Goal: Information Seeking & Learning: Learn about a topic

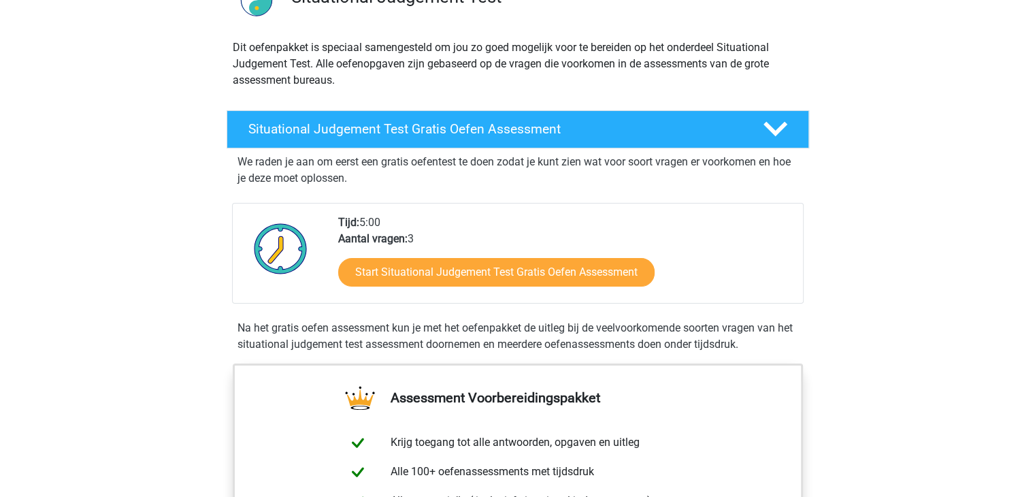
scroll to position [136, 0]
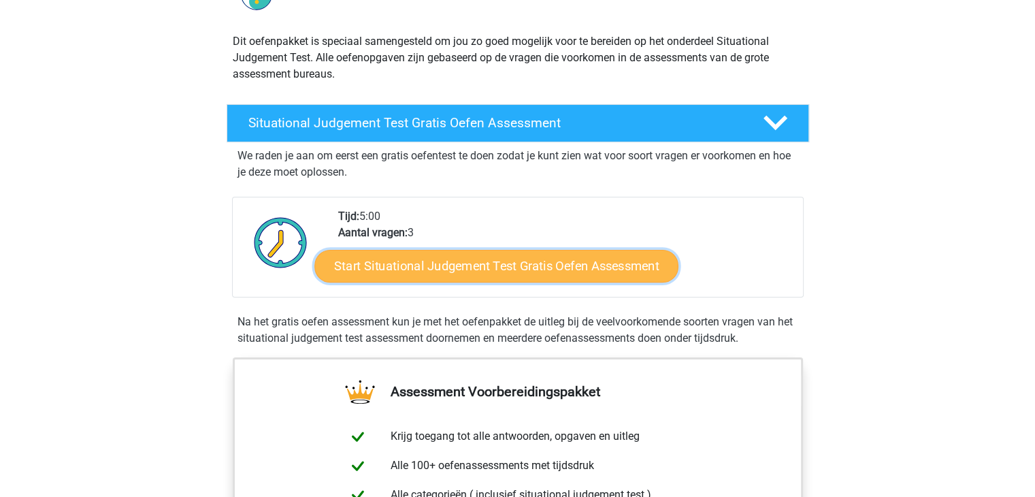
click at [479, 273] on link "Start Situational Judgement Test Gratis Oefen Assessment" at bounding box center [497, 266] width 364 height 33
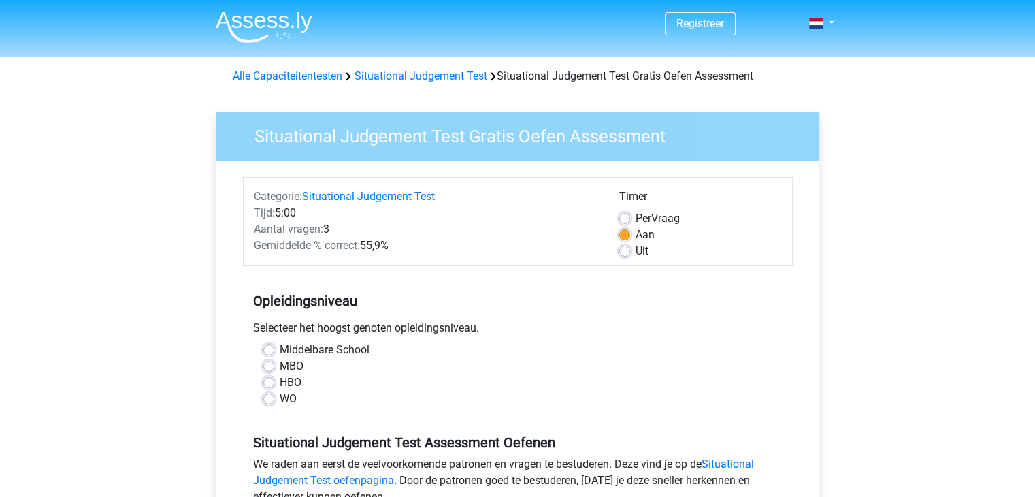
click at [280, 349] on label "Middelbare School" at bounding box center [325, 350] width 90 height 16
click at [269, 349] on input "Middelbare School" at bounding box center [268, 349] width 11 height 14
radio input "true"
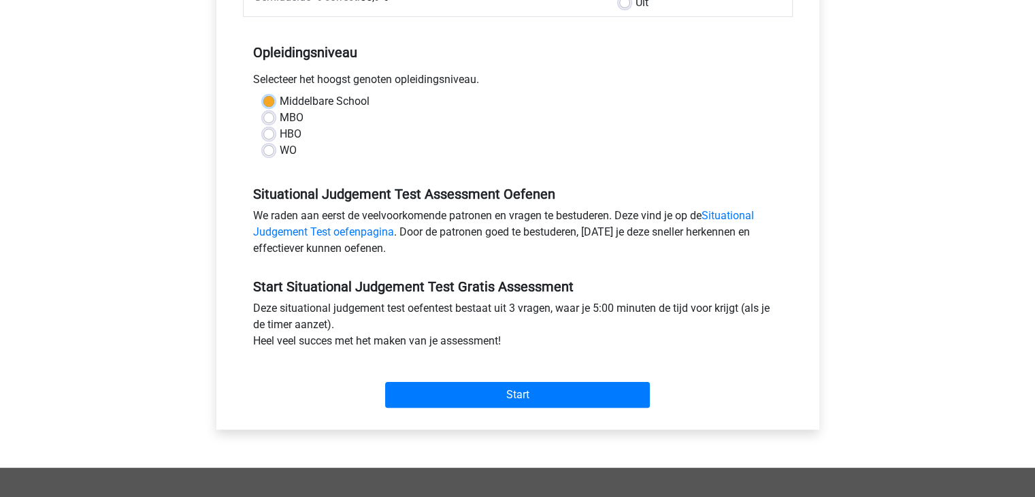
scroll to position [272, 0]
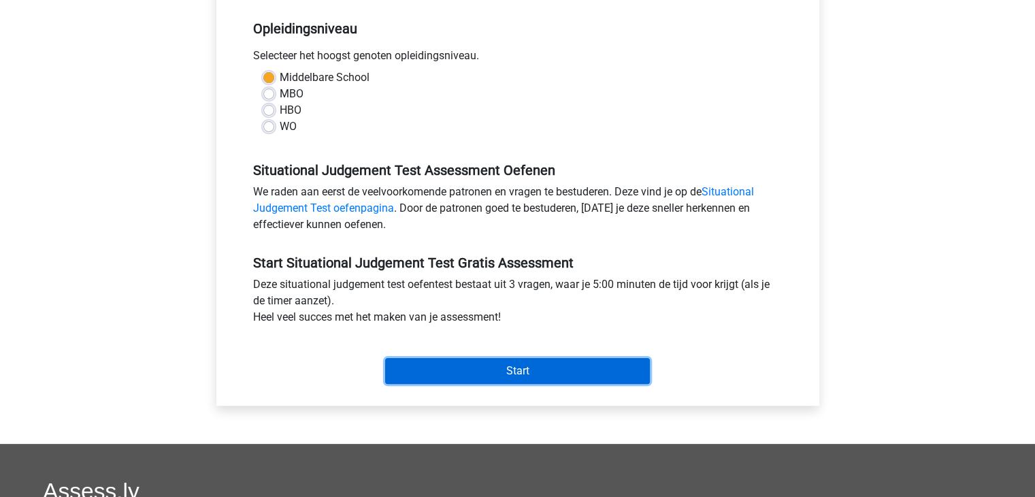
click at [547, 372] on input "Start" at bounding box center [517, 371] width 265 height 26
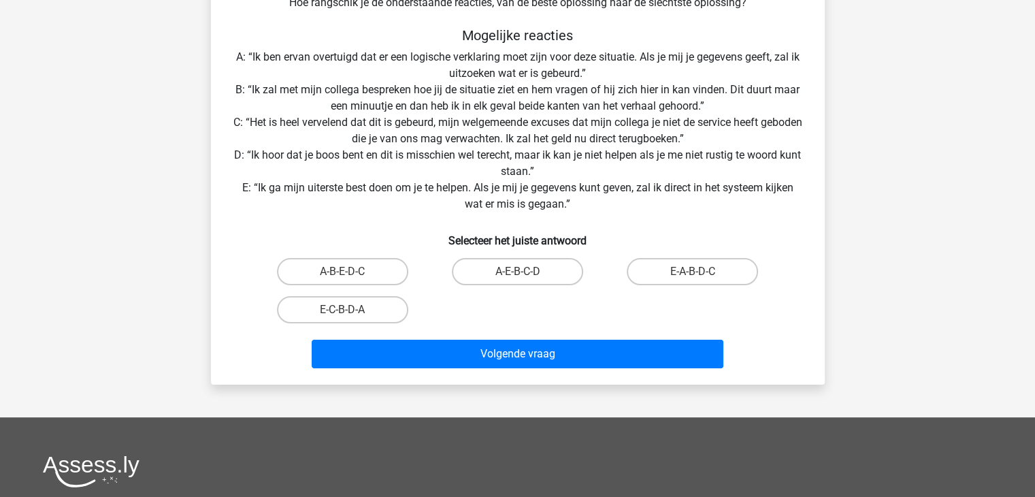
scroll to position [204, 0]
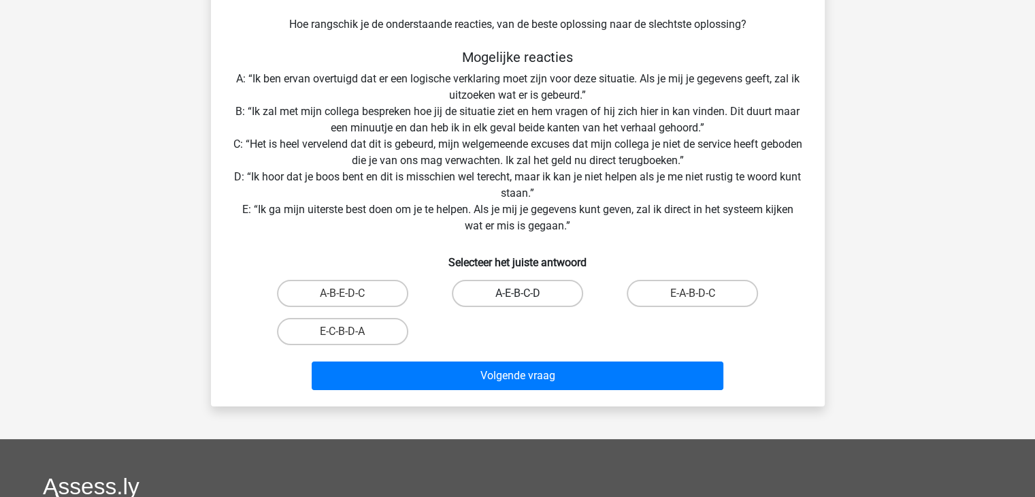
click at [541, 294] on label "A-E-B-C-D" at bounding box center [517, 293] width 131 height 27
click at [526, 294] on input "A-E-B-C-D" at bounding box center [521, 297] width 9 height 9
radio input "true"
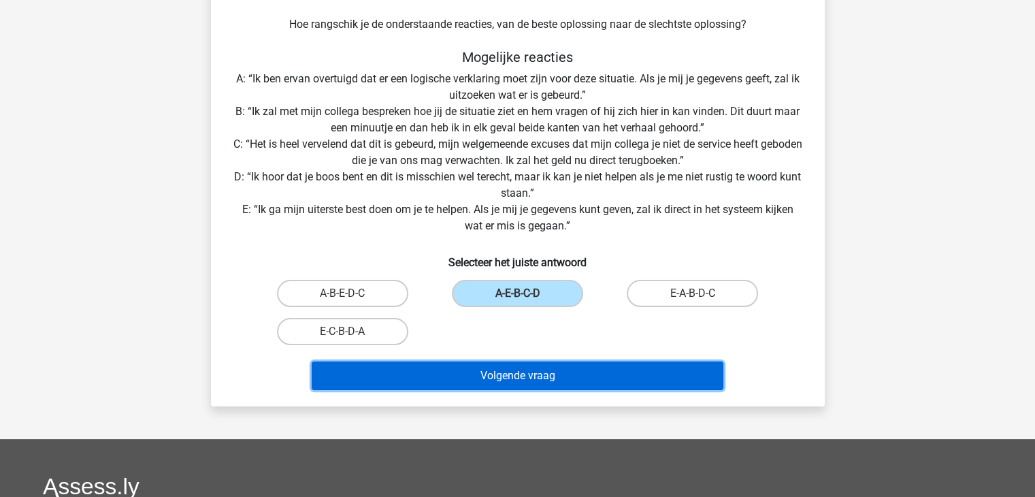
click at [549, 370] on button "Volgende vraag" at bounding box center [518, 375] width 412 height 29
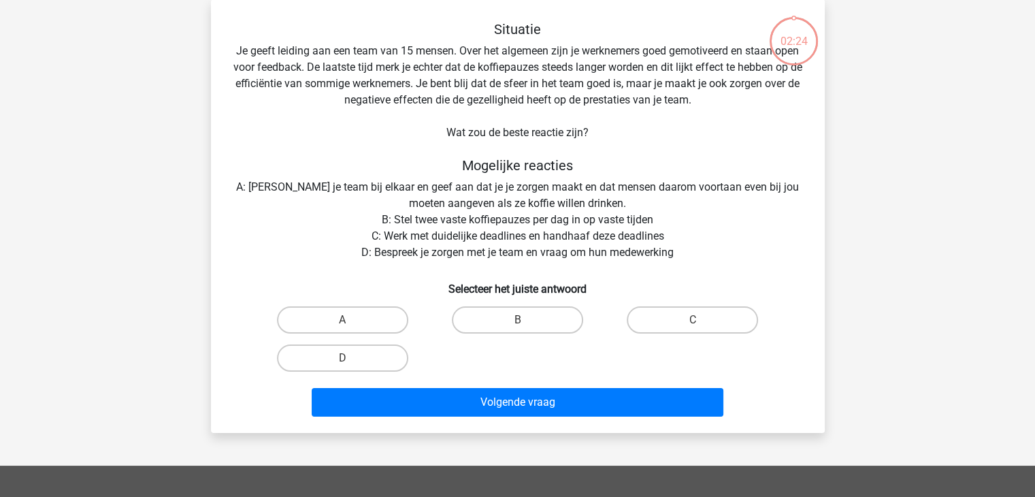
scroll to position [63, 0]
click at [532, 314] on label "B" at bounding box center [517, 320] width 131 height 27
click at [526, 321] on input "B" at bounding box center [521, 325] width 9 height 9
radio input "true"
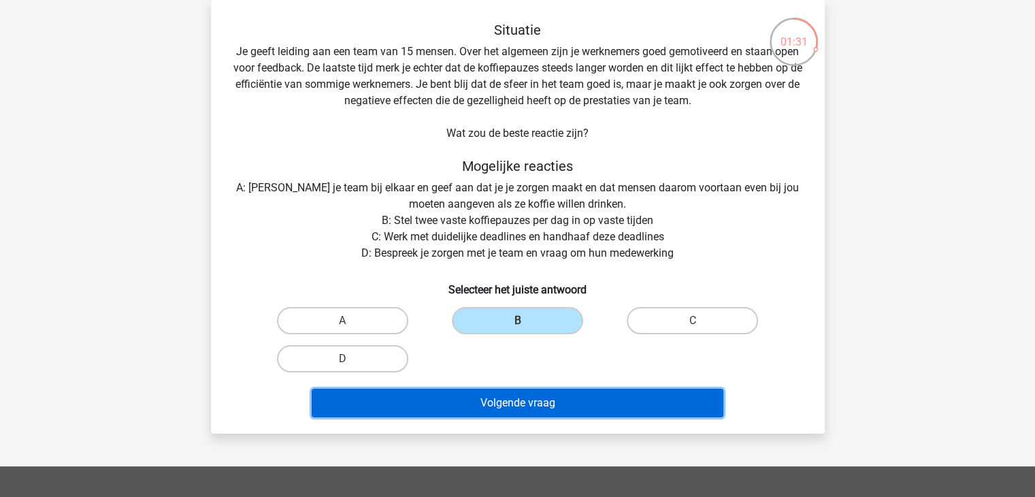
click at [598, 405] on button "Volgende vraag" at bounding box center [518, 403] width 412 height 29
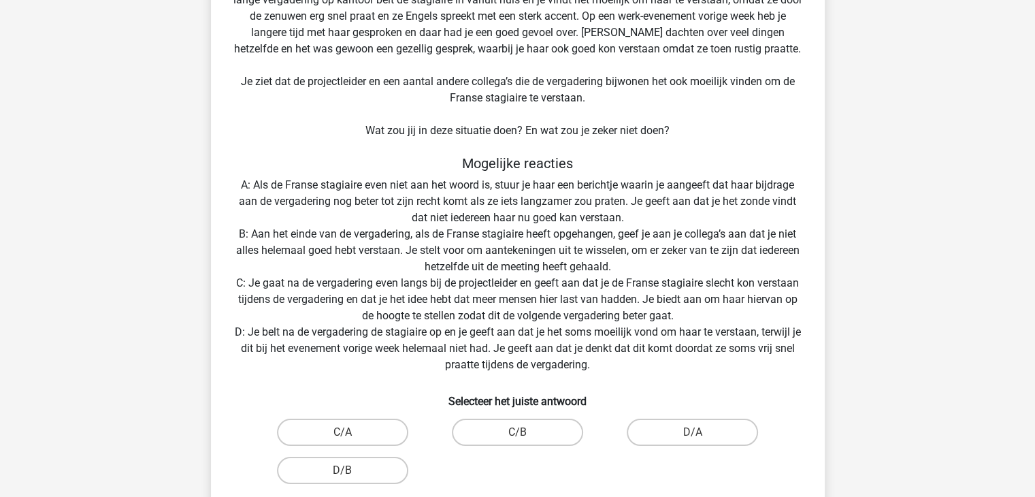
scroll to position [155, 0]
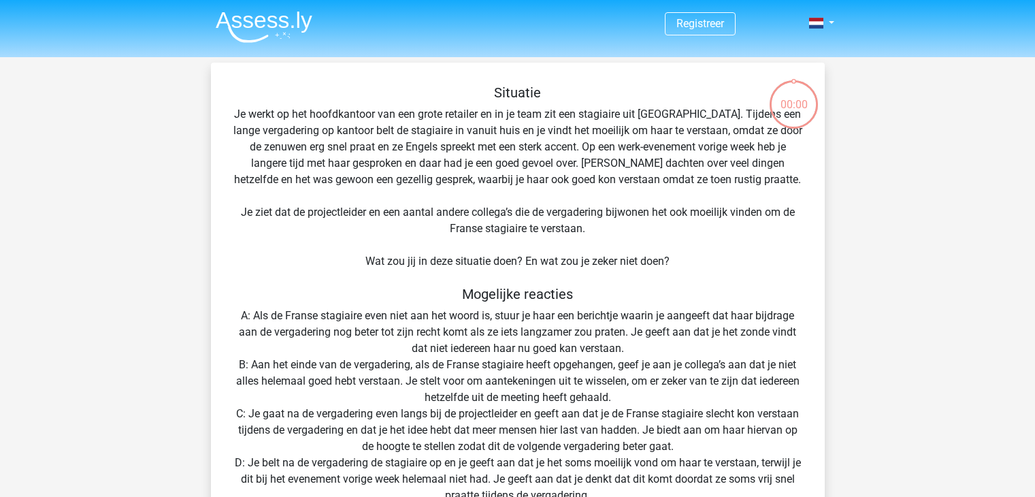
scroll to position [131, 0]
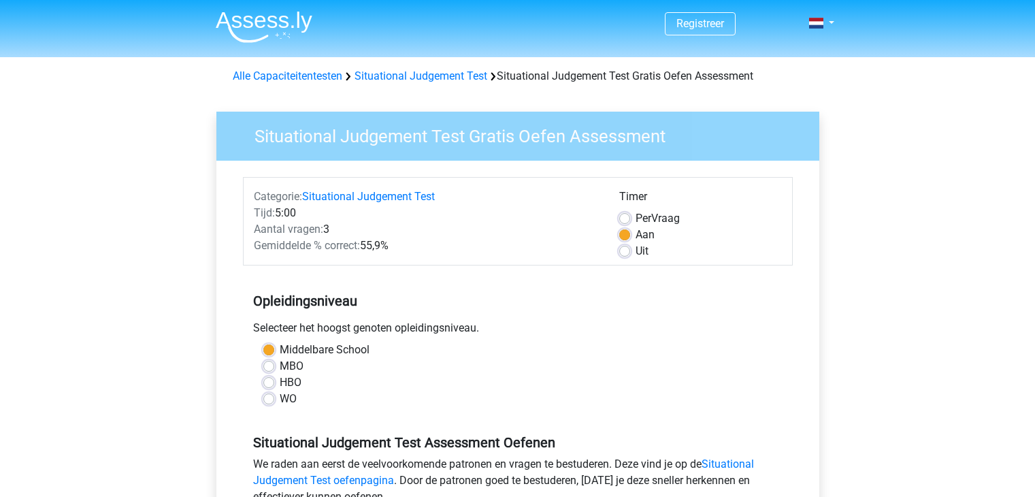
scroll to position [272, 0]
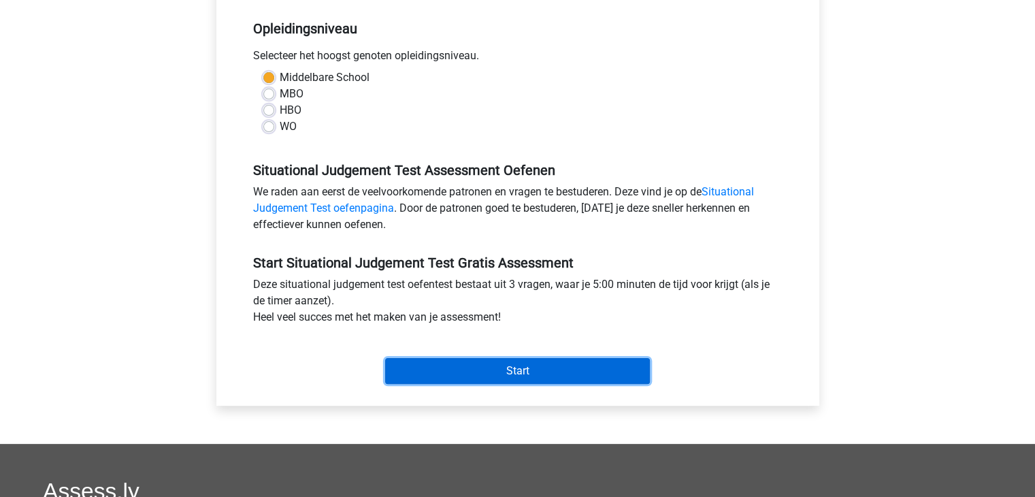
click at [450, 376] on input "Start" at bounding box center [517, 371] width 265 height 26
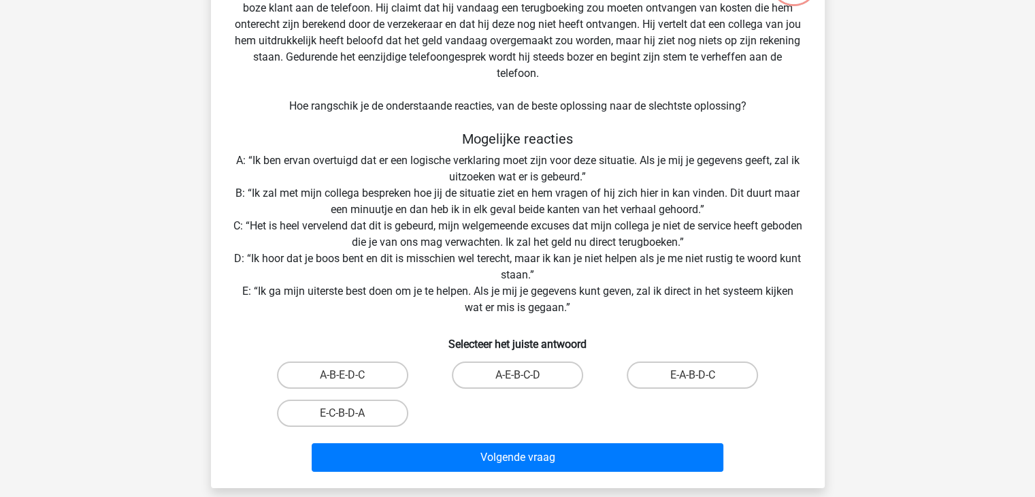
scroll to position [136, 0]
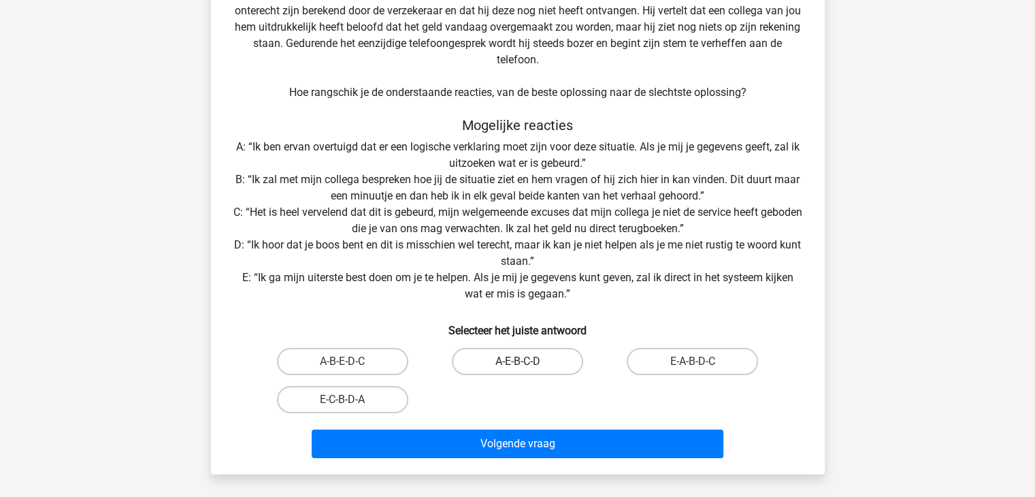
click at [532, 360] on label "A-E-B-C-D" at bounding box center [517, 361] width 131 height 27
click at [526, 361] on input "A-E-B-C-D" at bounding box center [521, 365] width 9 height 9
radio input "true"
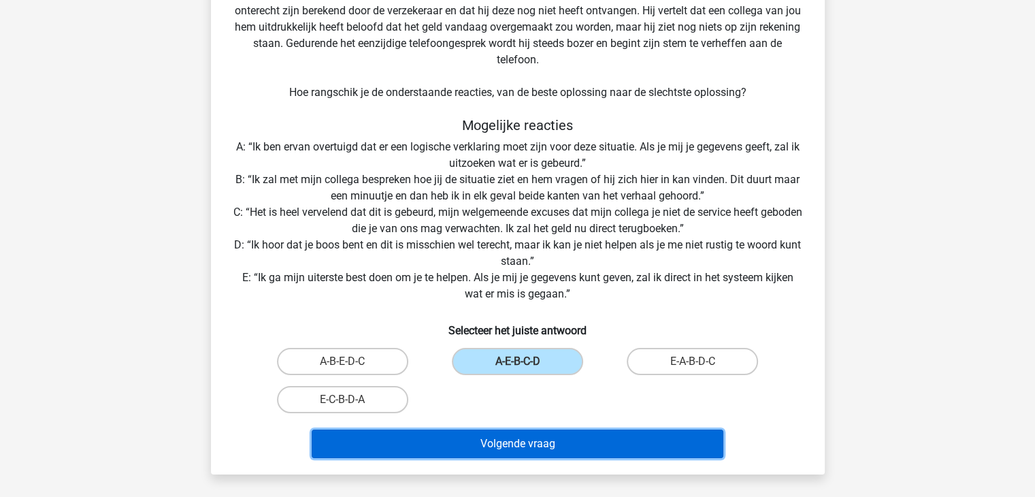
click at [546, 438] on button "Volgende vraag" at bounding box center [518, 444] width 412 height 29
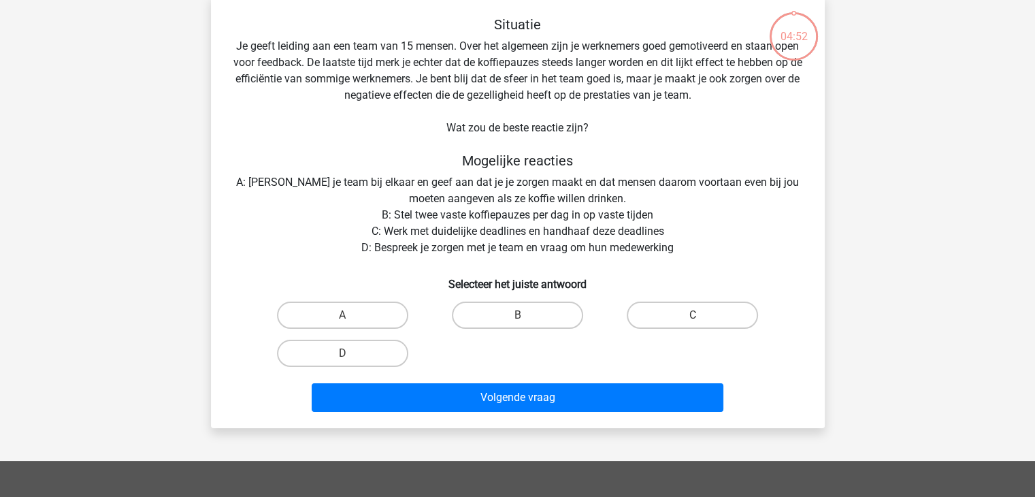
scroll to position [63, 0]
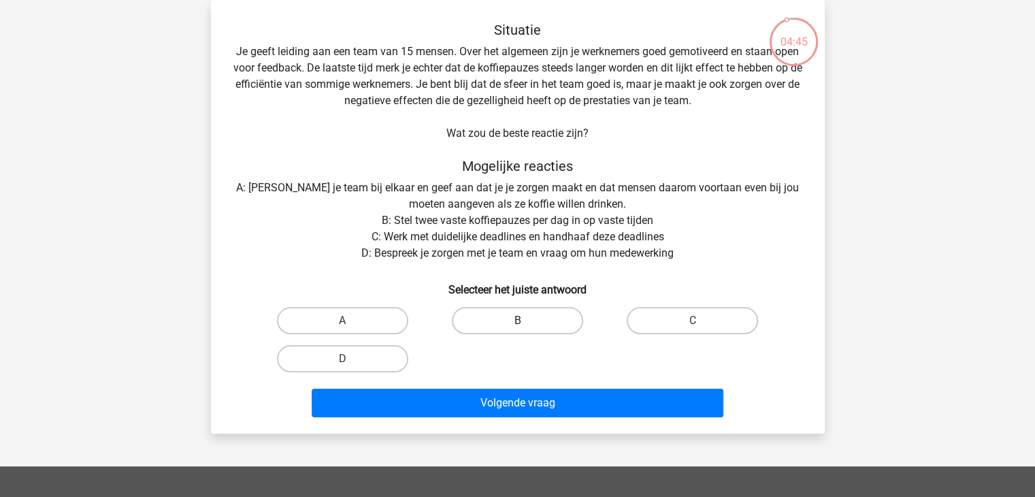
click at [536, 319] on label "B" at bounding box center [517, 320] width 131 height 27
click at [526, 321] on input "B" at bounding box center [521, 325] width 9 height 9
radio input "true"
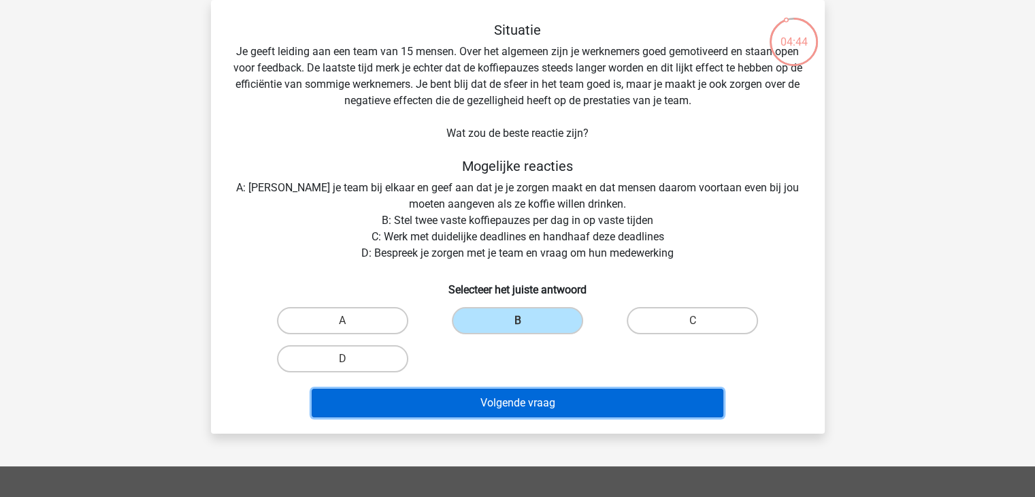
click at [571, 404] on button "Volgende vraag" at bounding box center [518, 403] width 412 height 29
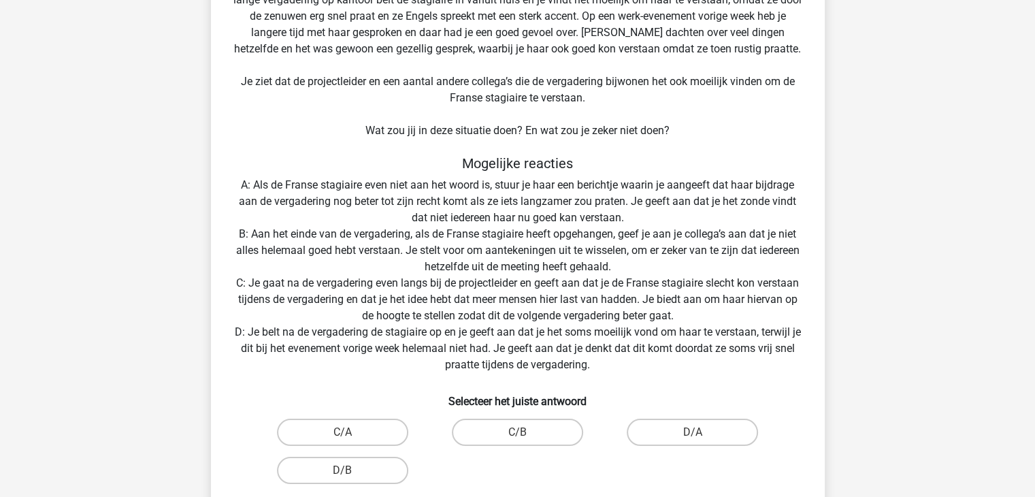
scroll to position [199, 0]
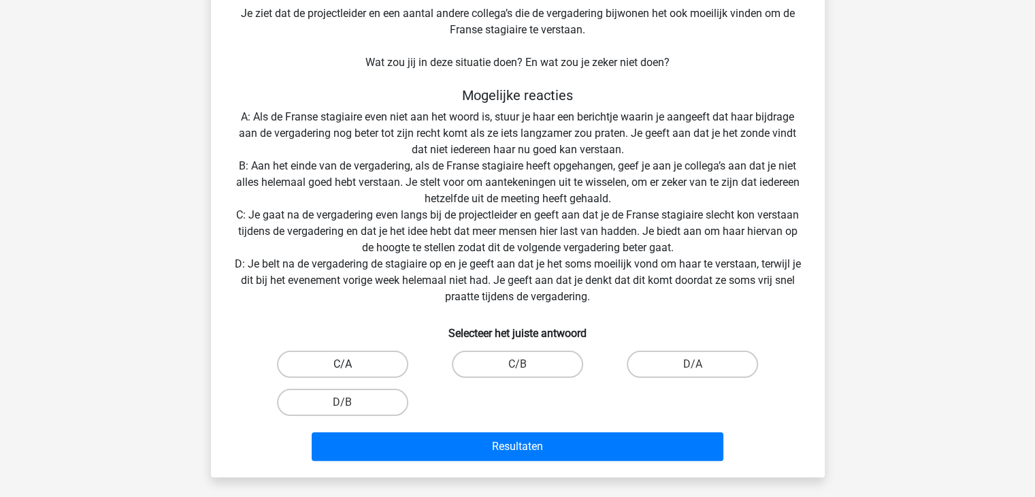
click at [357, 362] on label "C/A" at bounding box center [342, 364] width 131 height 27
click at [351, 364] on input "C/A" at bounding box center [346, 368] width 9 height 9
radio input "true"
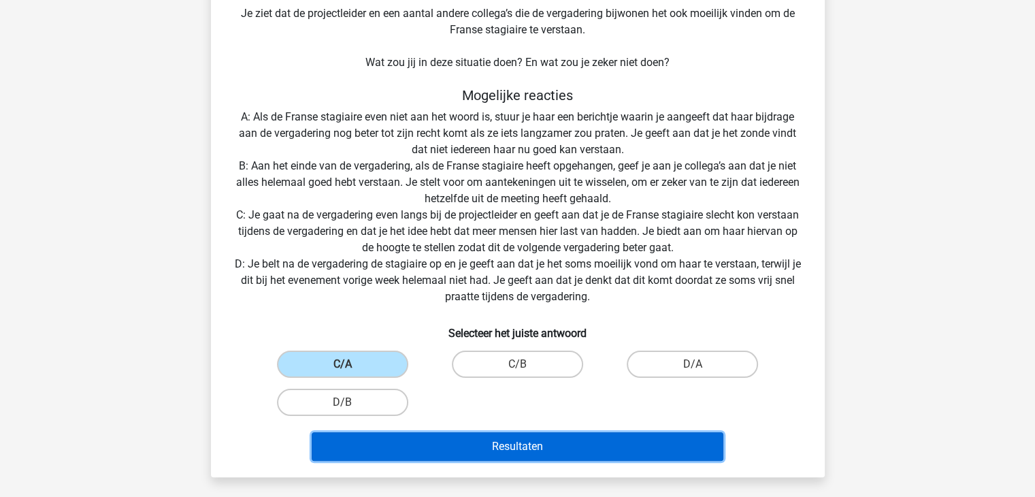
click at [616, 451] on button "Resultaten" at bounding box center [518, 446] width 412 height 29
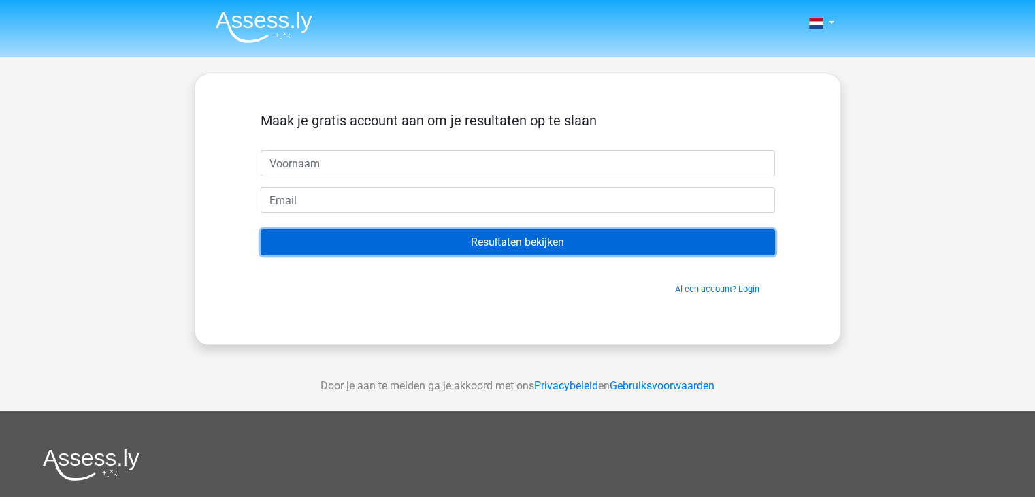
click at [616, 243] on input "Resultaten bekijken" at bounding box center [518, 242] width 515 height 26
click at [616, 236] on input "Resultaten bekijken" at bounding box center [518, 242] width 515 height 26
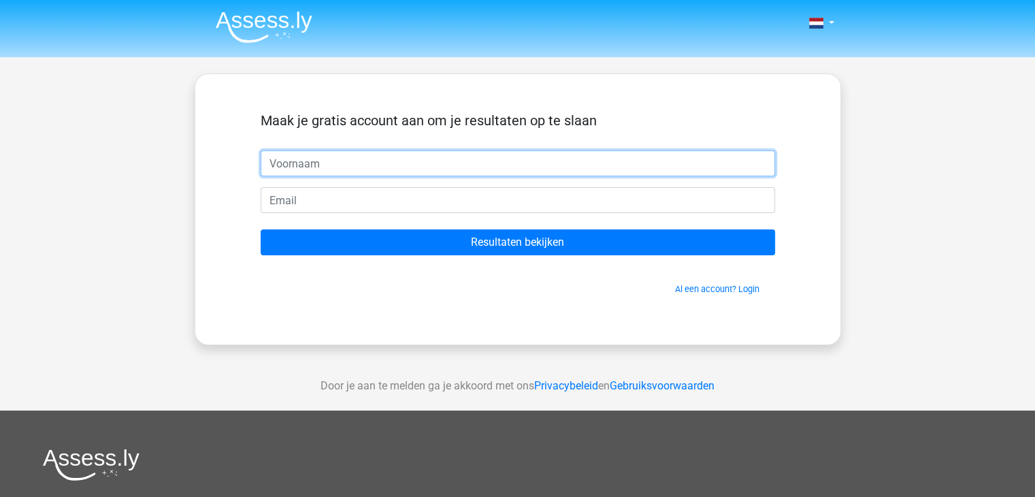
click at [404, 159] on input "text" at bounding box center [518, 163] width 515 height 26
type input "[PERSON_NAME]"
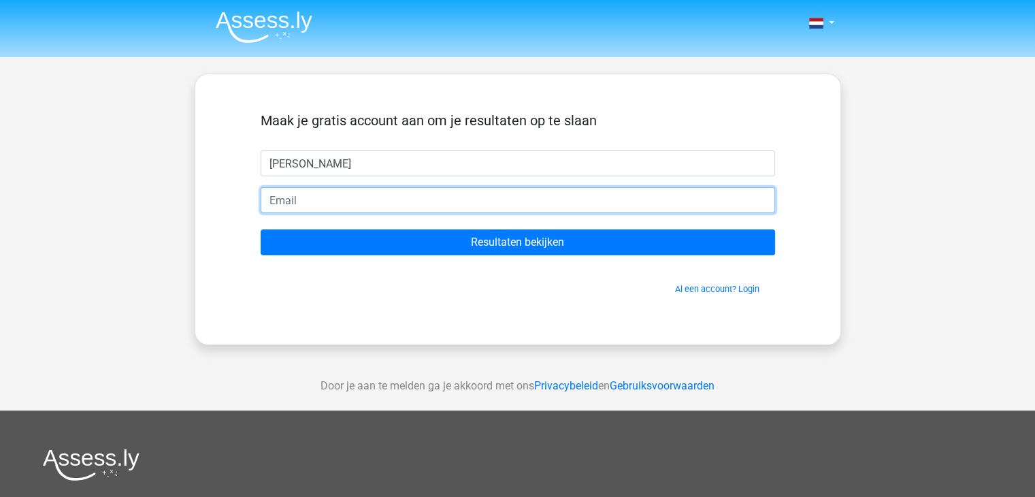
click at [312, 203] on input "email" at bounding box center [518, 200] width 515 height 26
type input "[EMAIL_ADDRESS][DOMAIN_NAME]"
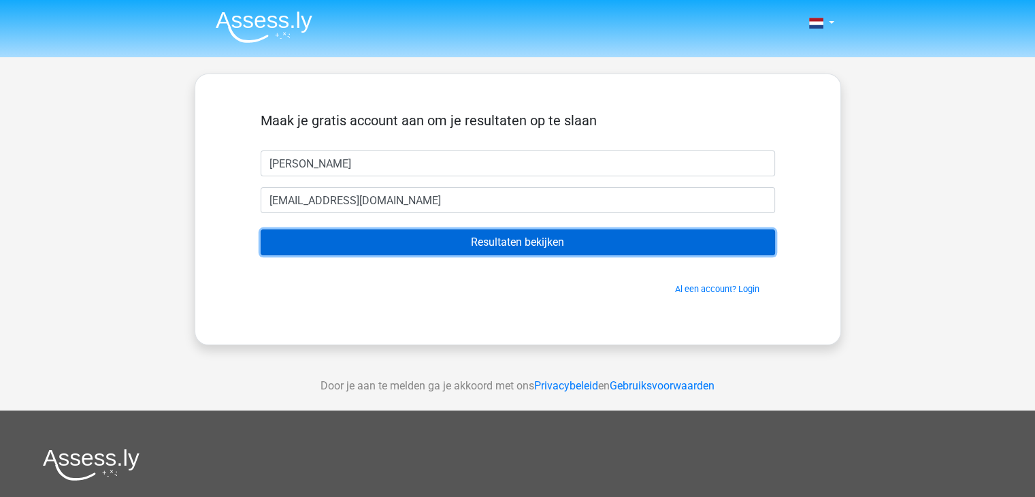
click at [513, 242] on input "Resultaten bekijken" at bounding box center [518, 242] width 515 height 26
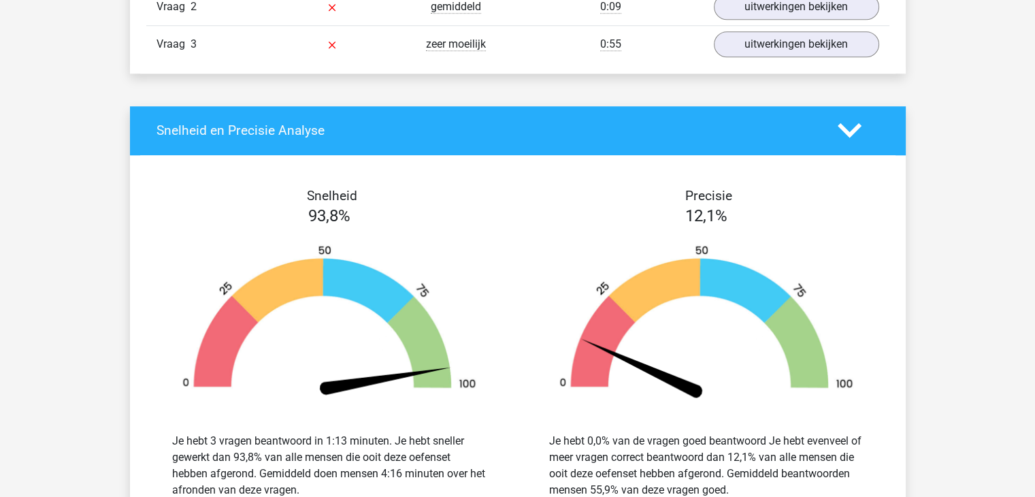
scroll to position [1021, 0]
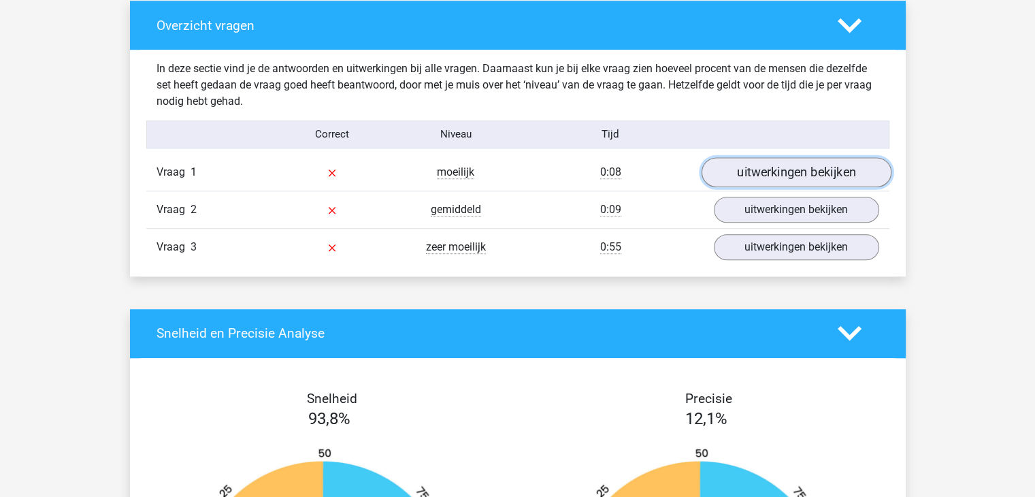
click at [801, 165] on link "uitwerkingen bekijken" at bounding box center [796, 172] width 190 height 30
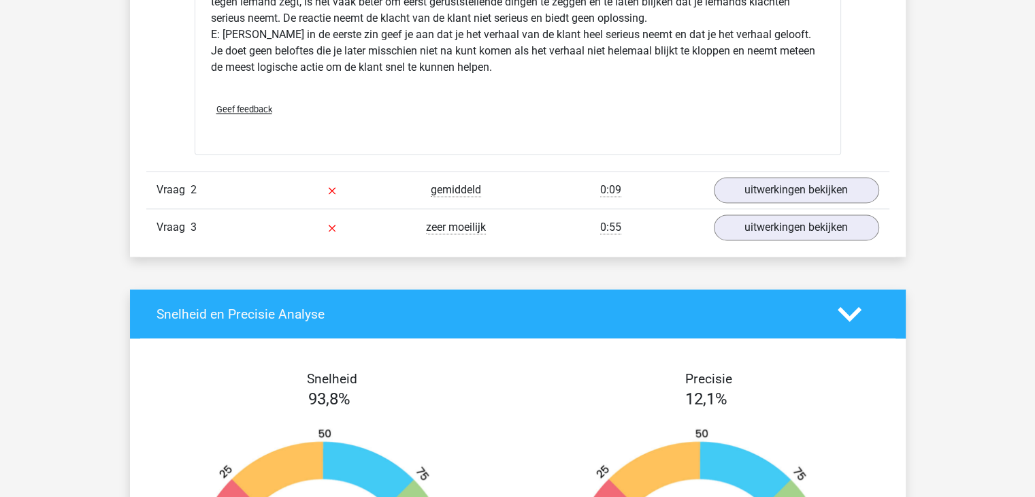
scroll to position [1906, 0]
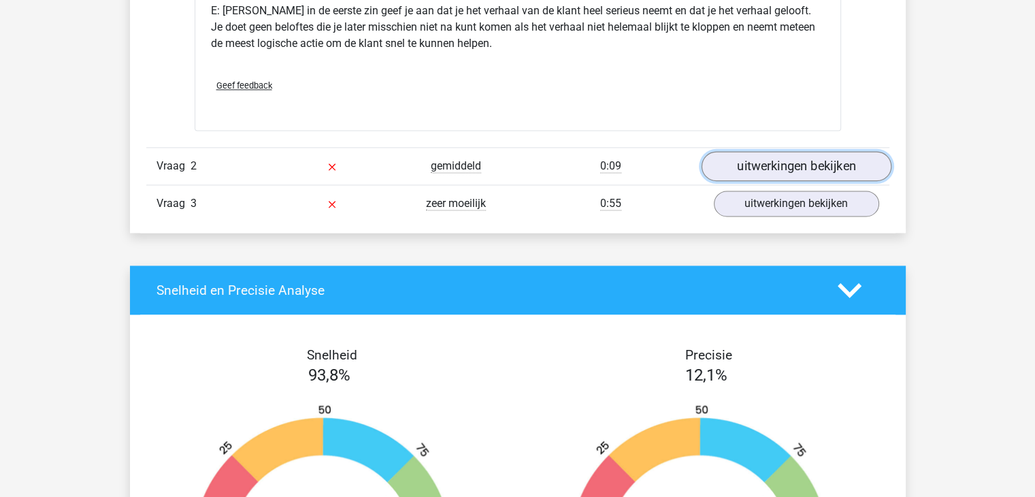
click at [857, 163] on link "uitwerkingen bekijken" at bounding box center [796, 166] width 190 height 30
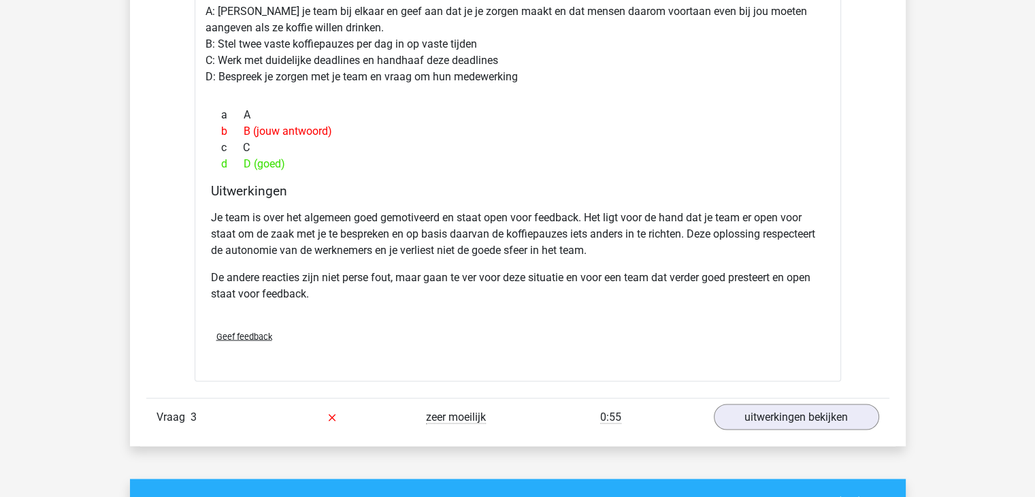
scroll to position [2246, 0]
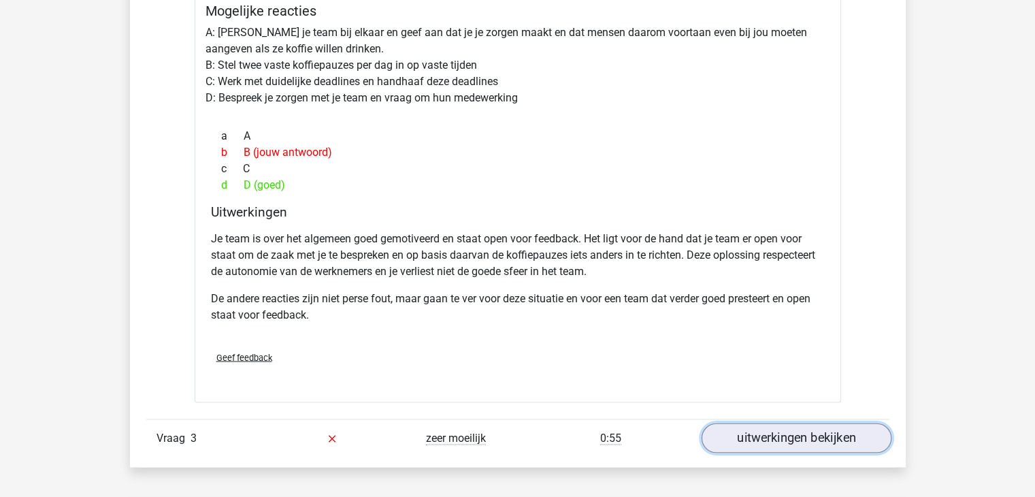
click at [783, 434] on link "uitwerkingen bekijken" at bounding box center [796, 438] width 190 height 30
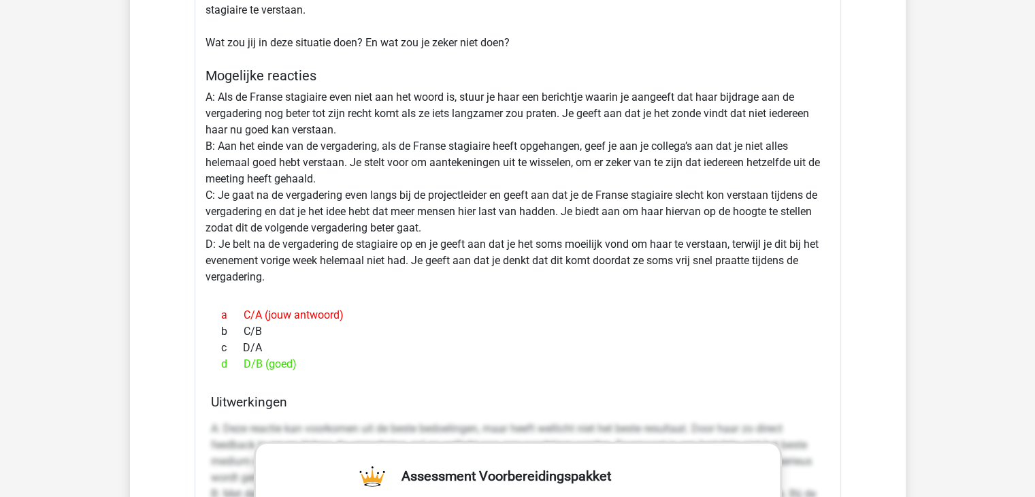
scroll to position [2859, 0]
